Goal: Check status: Check status

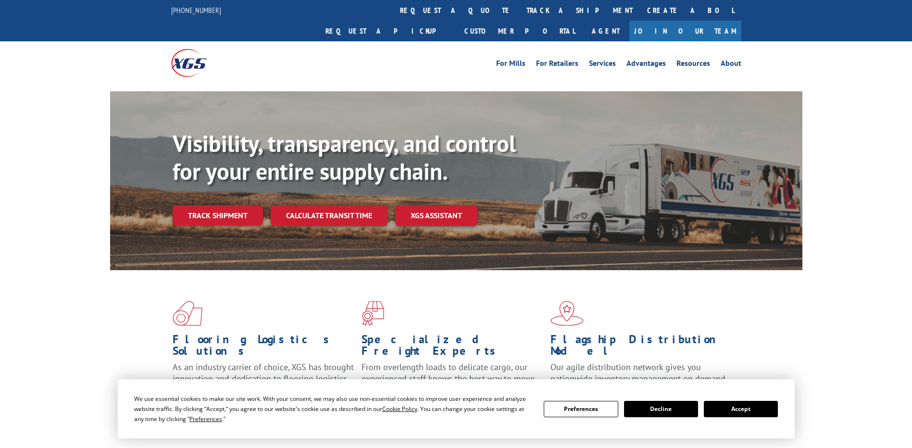
click at [221, 206] on div "Visibility, transparency, and control for your entire supply chain. Track shipm…" at bounding box center [488, 197] width 630 height 134
click at [224, 205] on link "Track shipment" at bounding box center [218, 215] width 90 height 20
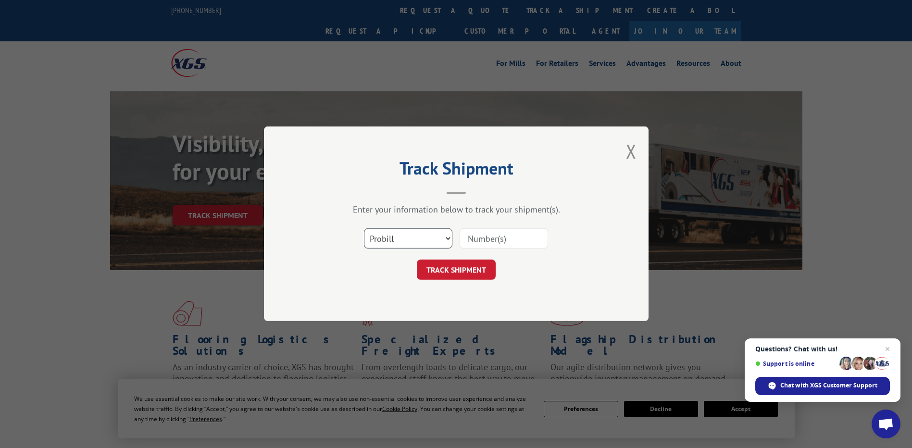
click at [401, 235] on select "Select category... Probill BOL PO" at bounding box center [408, 239] width 88 height 20
drag, startPoint x: 399, startPoint y: 236, endPoint x: 493, endPoint y: 235, distance: 93.7
click at [493, 235] on input at bounding box center [503, 239] width 88 height 20
paste input "15095295"
type input "15095295"
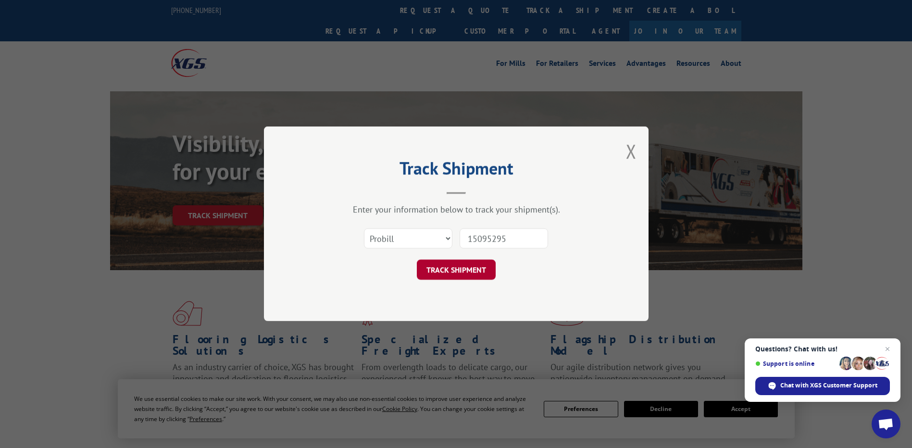
click at [445, 272] on button "TRACK SHIPMENT" at bounding box center [456, 270] width 79 height 20
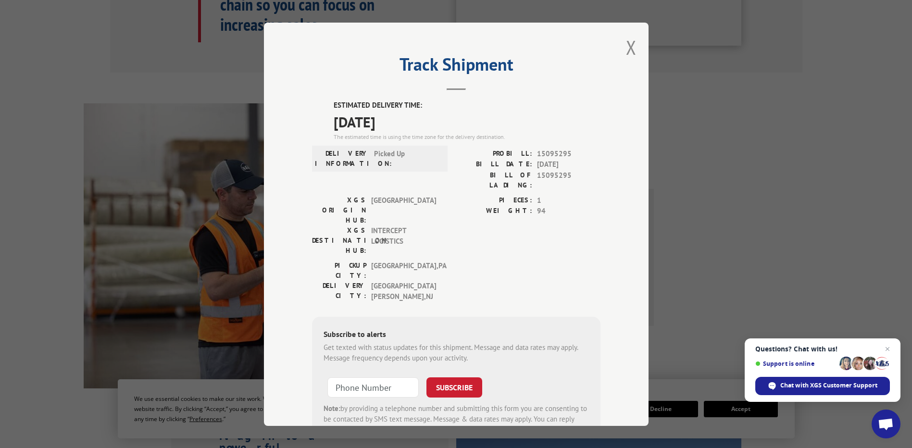
scroll to position [625, 0]
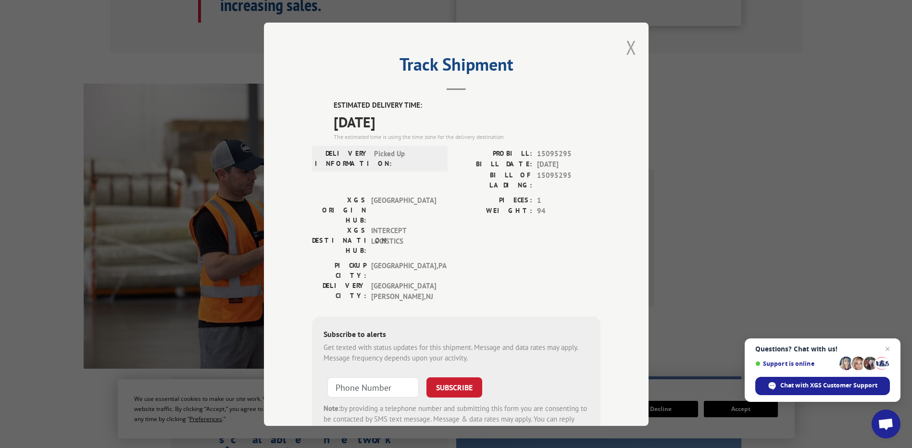
click at [626, 50] on button "Close modal" at bounding box center [631, 47] width 11 height 25
